Goal: Find specific page/section: Find specific page/section

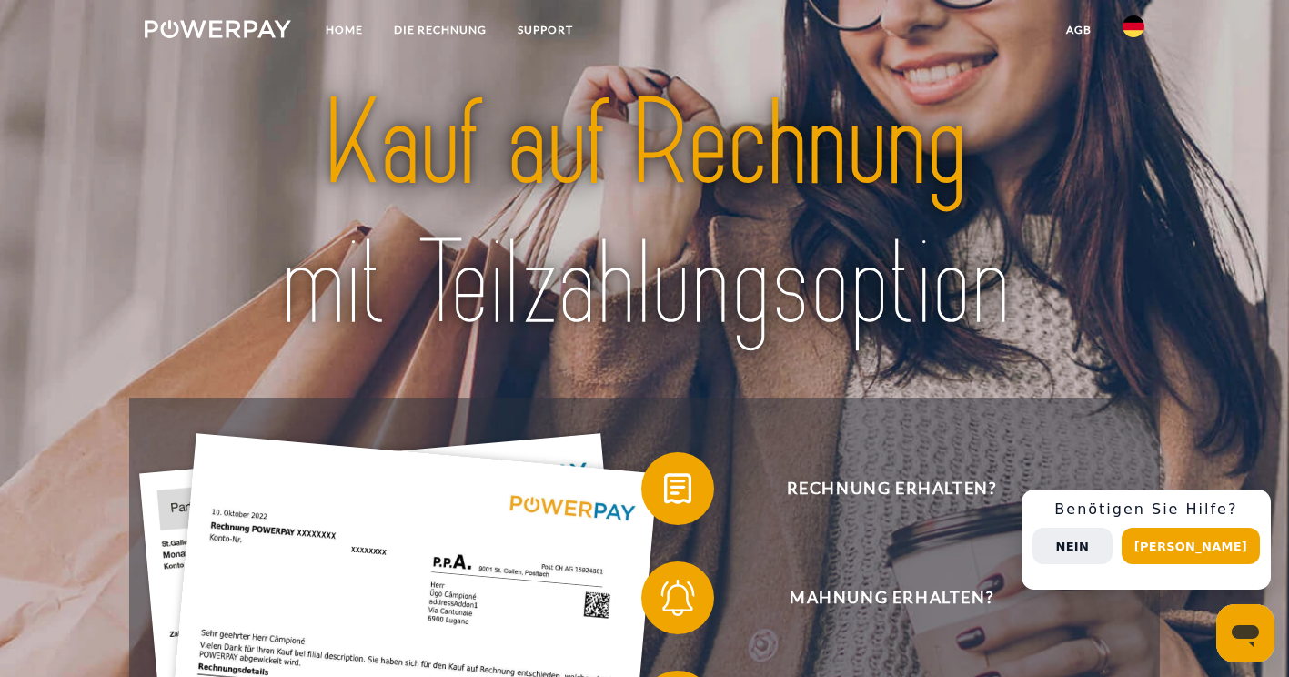
click at [1113, 545] on button "Nein" at bounding box center [1073, 546] width 80 height 36
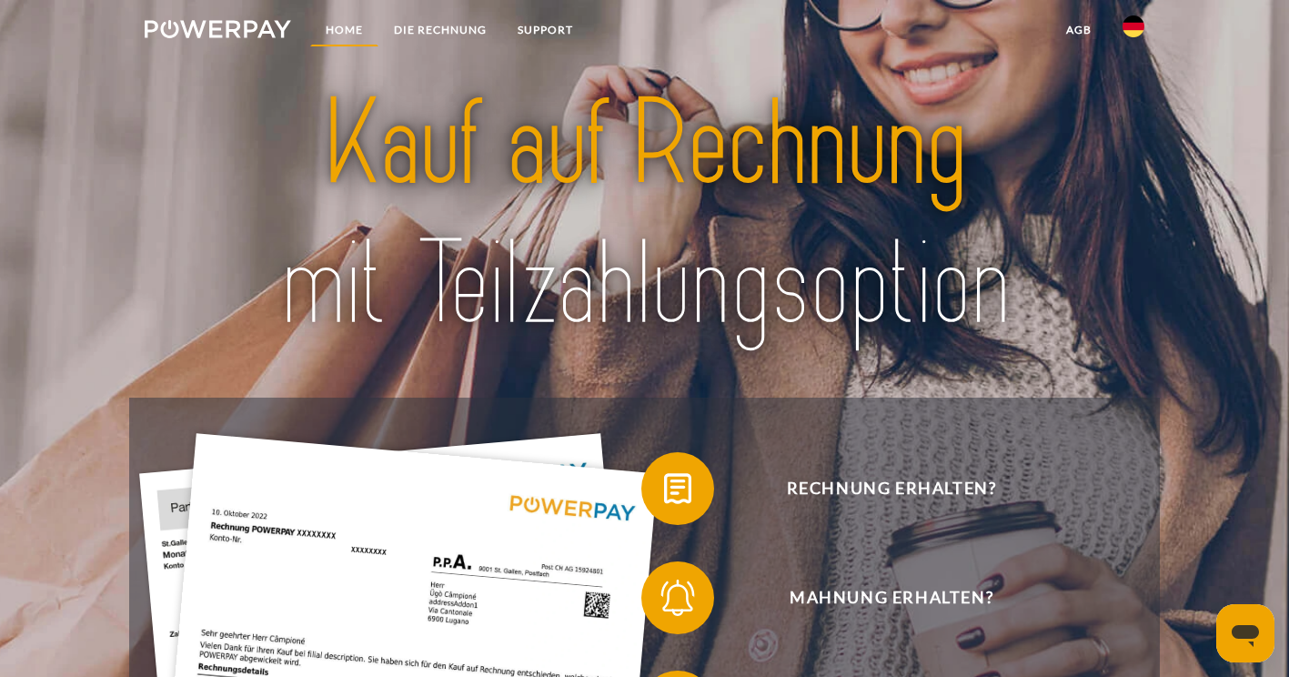
click at [349, 28] on link "Home" at bounding box center [344, 30] width 68 height 33
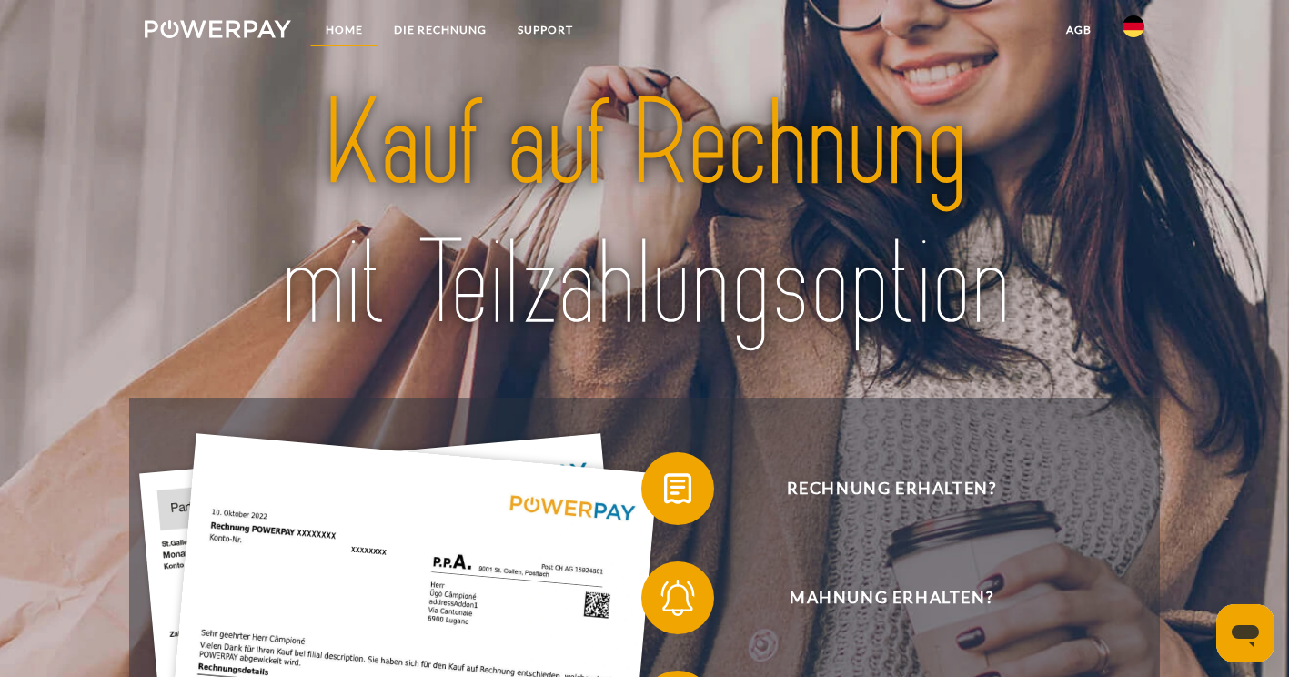
click at [349, 28] on link "Home" at bounding box center [344, 30] width 68 height 33
click at [338, 34] on link "Home" at bounding box center [344, 30] width 68 height 33
click at [426, 18] on link "DIE RECHNUNG" at bounding box center [441, 30] width 124 height 33
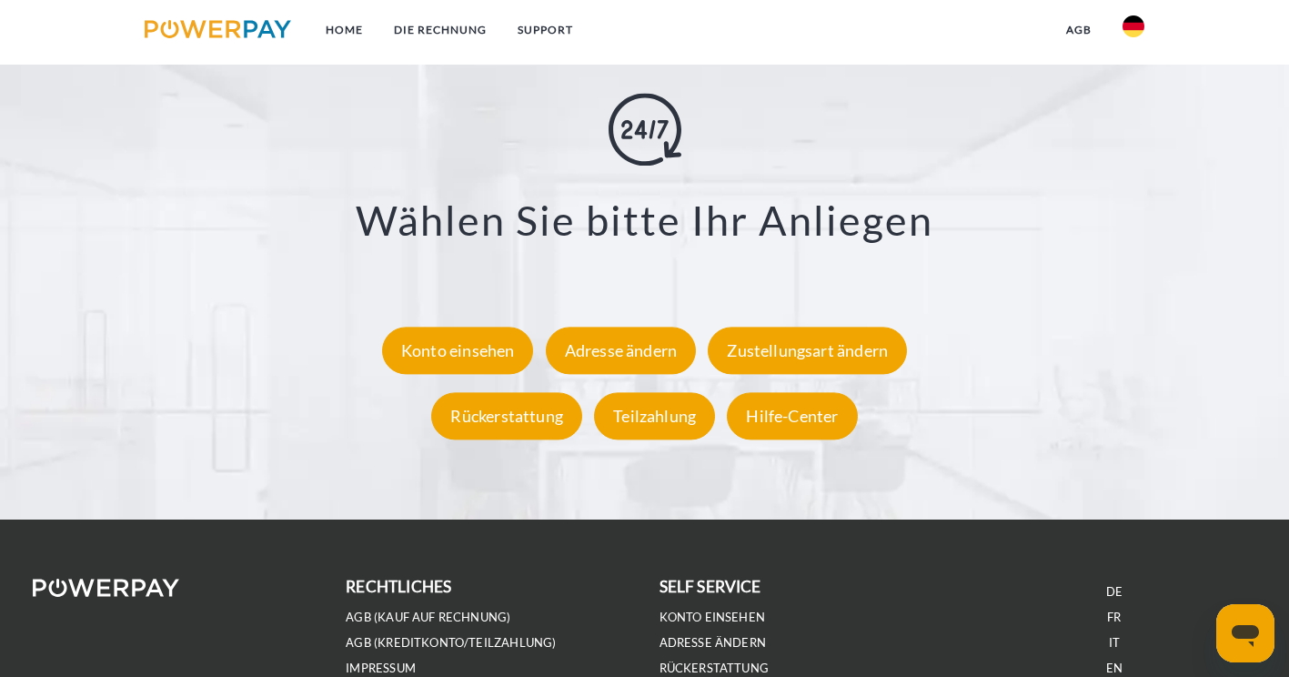
scroll to position [3244, 0]
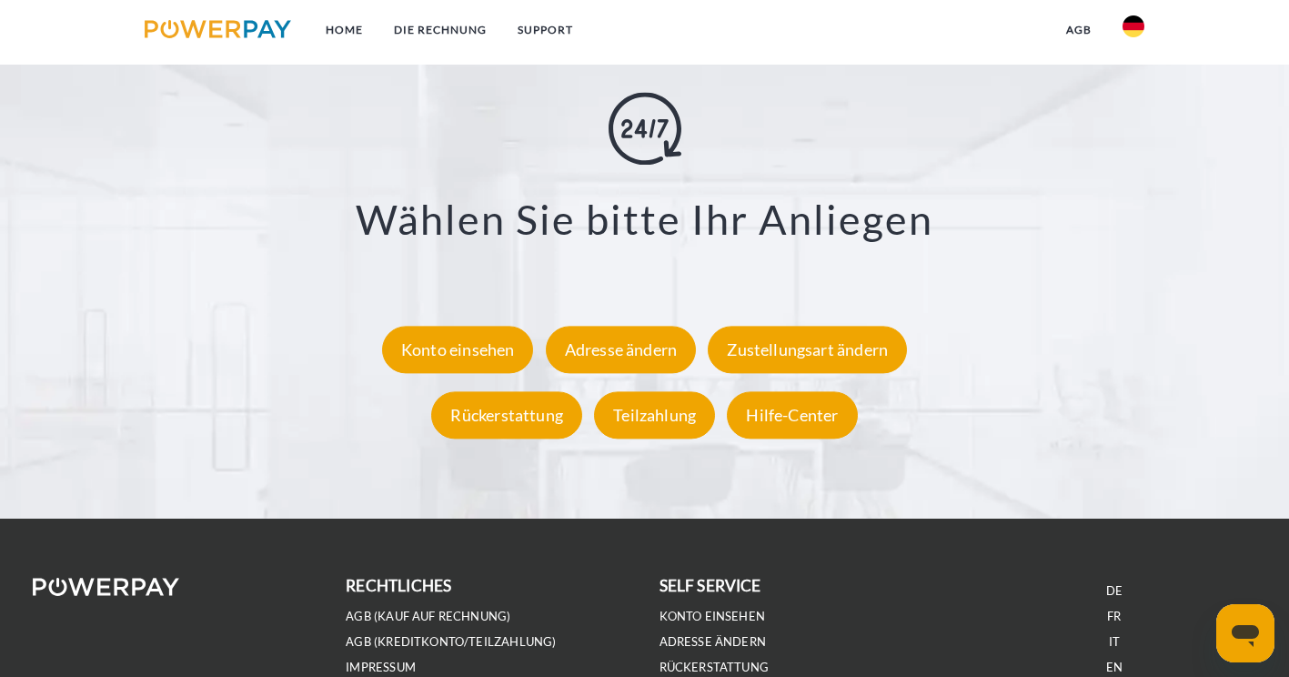
click at [479, 353] on div "Konto einsehen" at bounding box center [458, 349] width 152 height 47
